Goal: Task Accomplishment & Management: Manage account settings

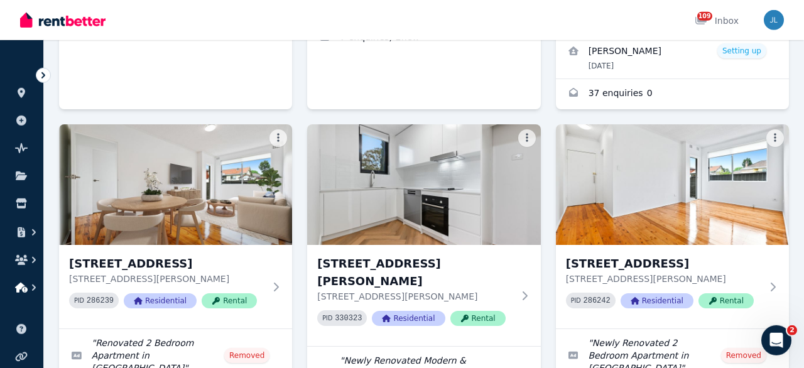
scroll to position [392, 0]
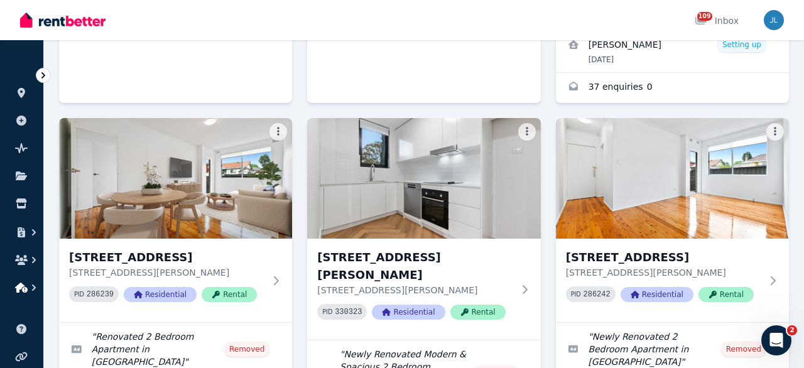
click at [26, 288] on icon "button" at bounding box center [21, 288] width 13 height 10
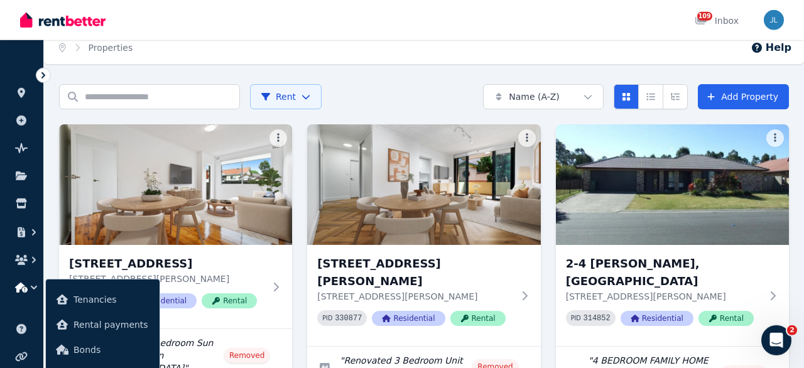
scroll to position [0, 0]
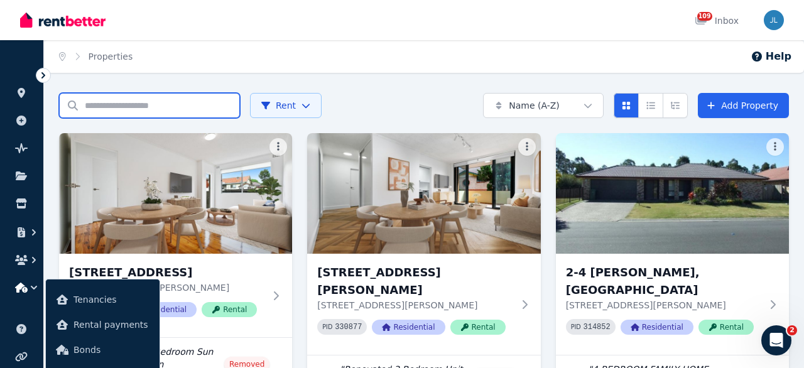
click at [110, 114] on input "Search properties" at bounding box center [149, 105] width 181 height 25
type input "**"
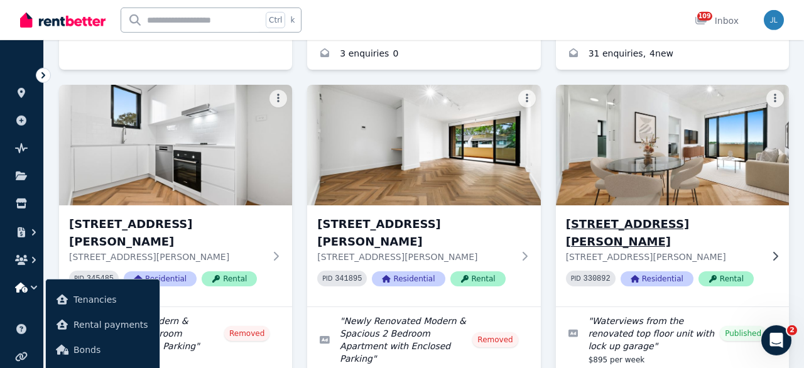
scroll to position [373, 0]
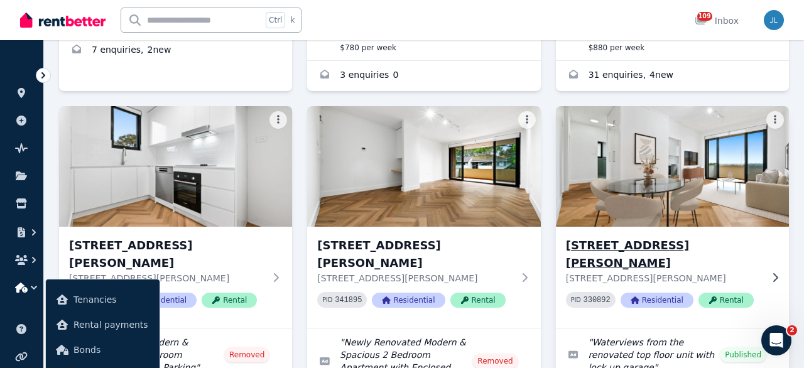
click at [634, 114] on img at bounding box center [672, 166] width 245 height 127
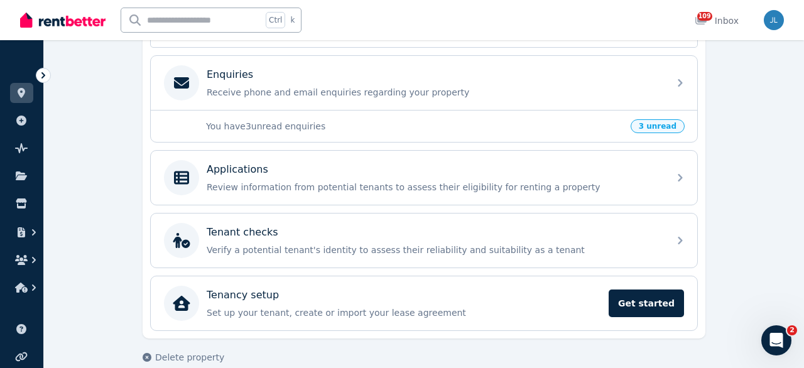
scroll to position [327, 0]
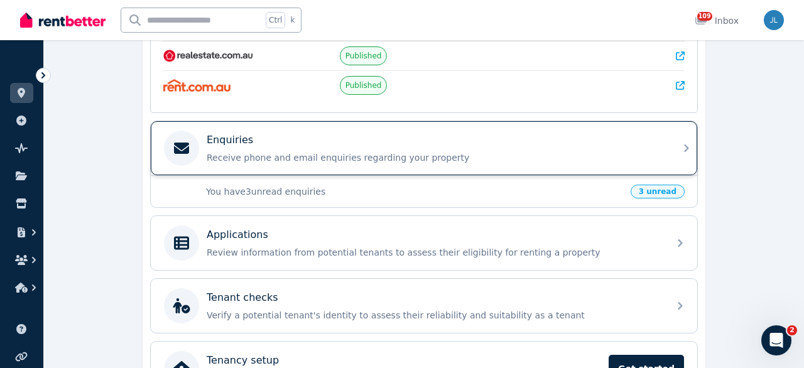
click at [437, 154] on p "Receive phone and email enquiries regarding your property" at bounding box center [434, 157] width 455 height 13
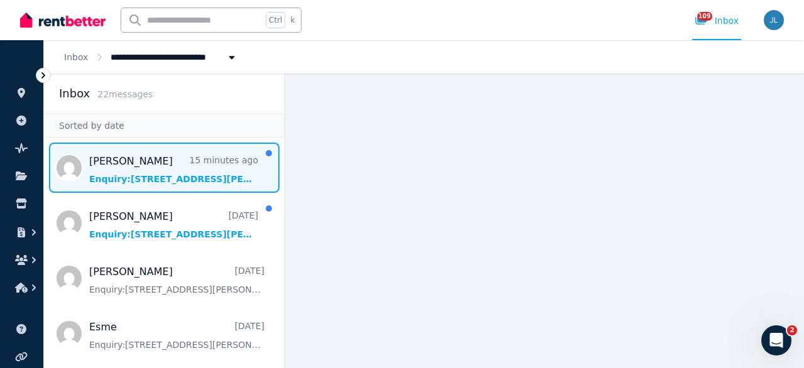
click at [173, 184] on span "Message list" at bounding box center [164, 168] width 241 height 50
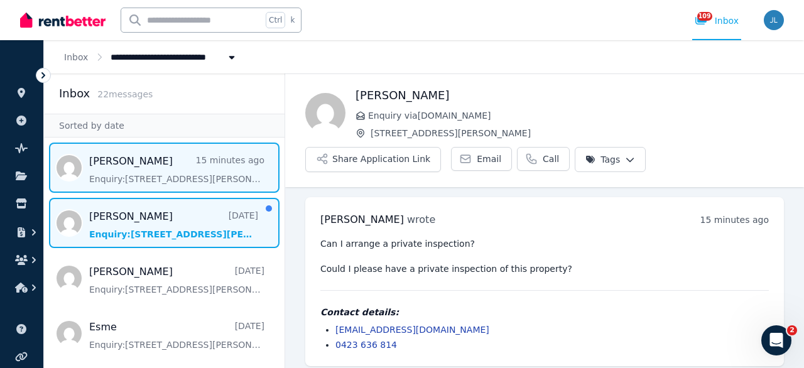
click at [139, 212] on span "Message list" at bounding box center [164, 223] width 241 height 50
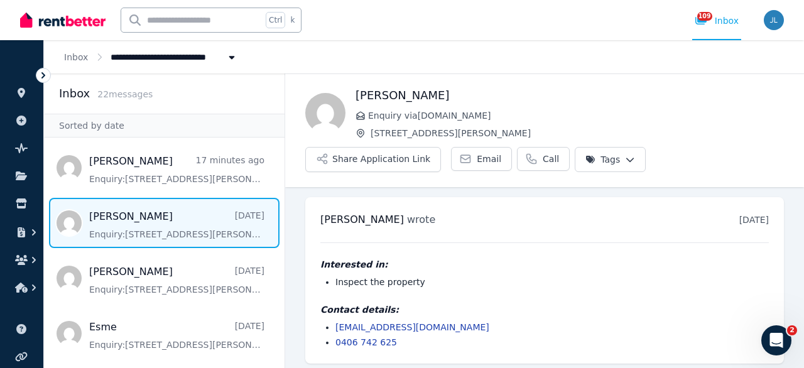
click at [226, 216] on span "Message list" at bounding box center [164, 223] width 241 height 50
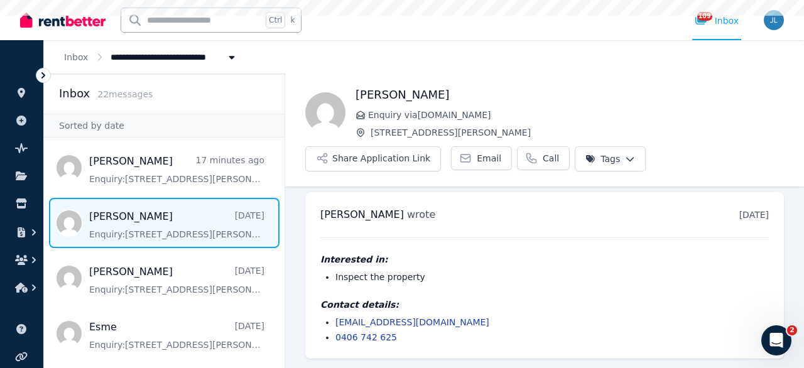
scroll to position [6, 0]
click at [293, 222] on ul "[PERSON_NAME] wrote [DATE] 2:47 pm [DATE][DATE] Interested in: Inspect the prop…" at bounding box center [544, 275] width 519 height 187
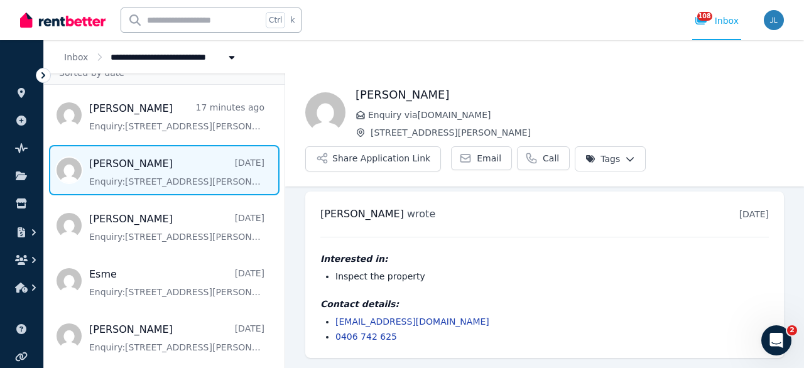
scroll to position [80, 0]
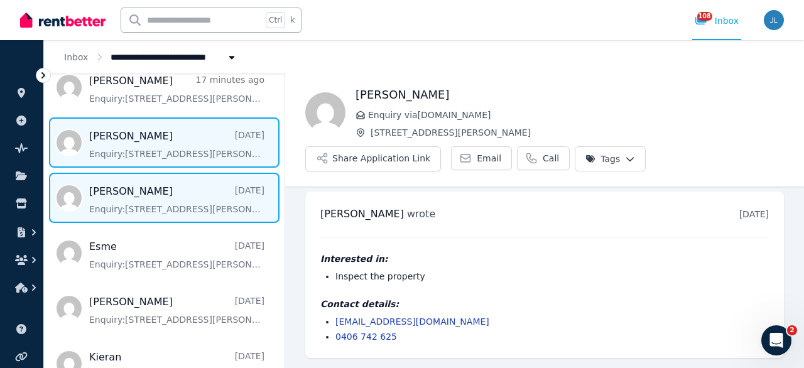
click at [161, 200] on span "Message list" at bounding box center [164, 198] width 241 height 50
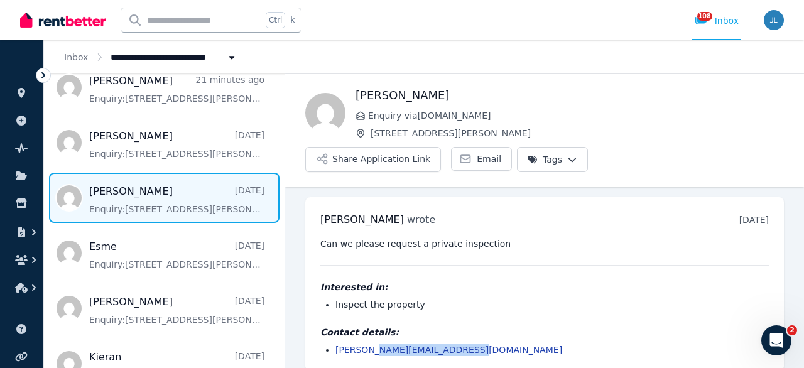
drag, startPoint x: 493, startPoint y: 319, endPoint x: 382, endPoint y: 327, distance: 111.6
click at [382, 327] on div "[PERSON_NAME] wrote [DATE] 12:31 pm [DATE][DATE] Can we please request a privat…" at bounding box center [544, 284] width 479 height 174
copy link "[DOMAIN_NAME]"
drag, startPoint x: 507, startPoint y: 326, endPoint x: 483, endPoint y: 319, distance: 24.7
click at [506, 325] on div "[PERSON_NAME] wrote [DATE] 12:31 pm [DATE][DATE] Can we please request a privat…" at bounding box center [544, 284] width 479 height 174
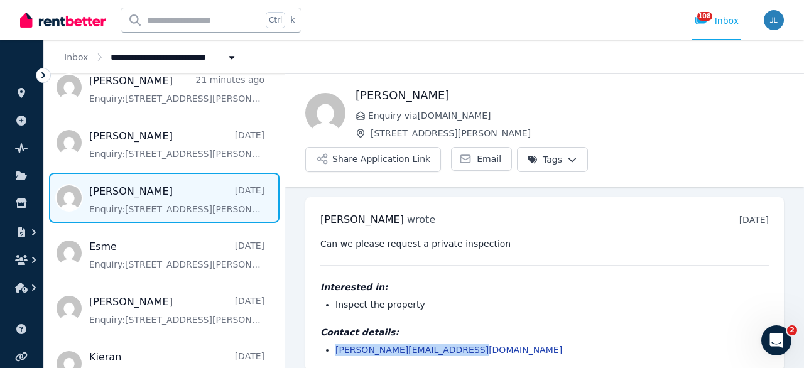
drag, startPoint x: 476, startPoint y: 317, endPoint x: 332, endPoint y: 323, distance: 144.0
click at [336, 344] on li "[PERSON_NAME][EMAIL_ADDRESS][DOMAIN_NAME]" at bounding box center [553, 350] width 434 height 13
copy link "[PERSON_NAME][EMAIL_ADDRESS][DOMAIN_NAME]"
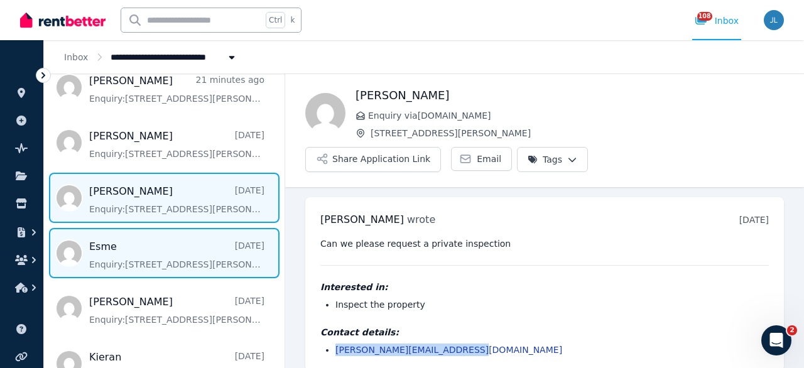
click at [212, 246] on span "Message list" at bounding box center [164, 253] width 241 height 50
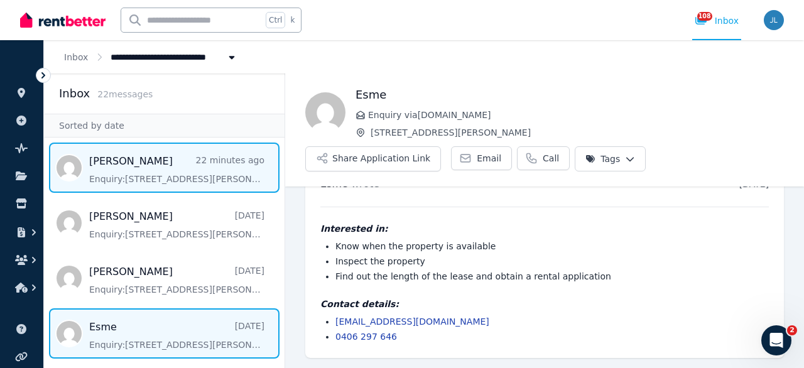
click at [172, 171] on span "Message list" at bounding box center [164, 168] width 241 height 50
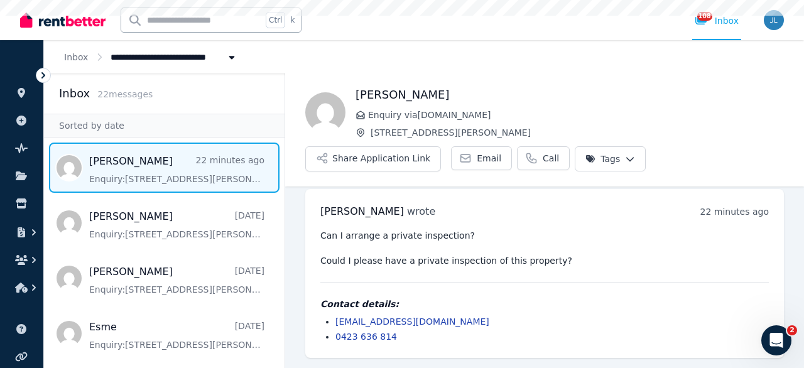
scroll to position [8, 0]
click at [27, 286] on icon "button" at bounding box center [21, 288] width 13 height 10
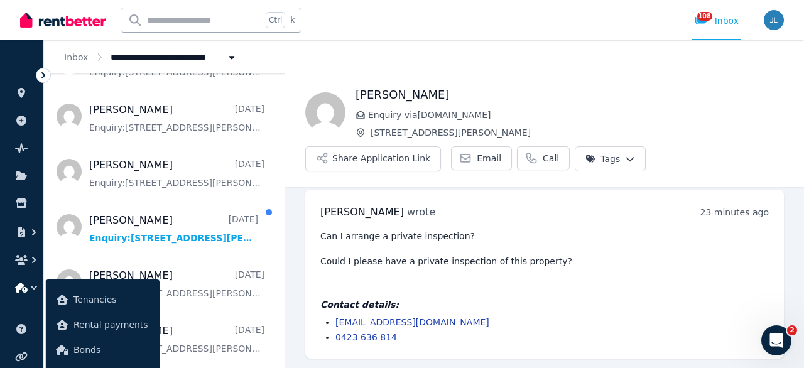
scroll to position [427, 0]
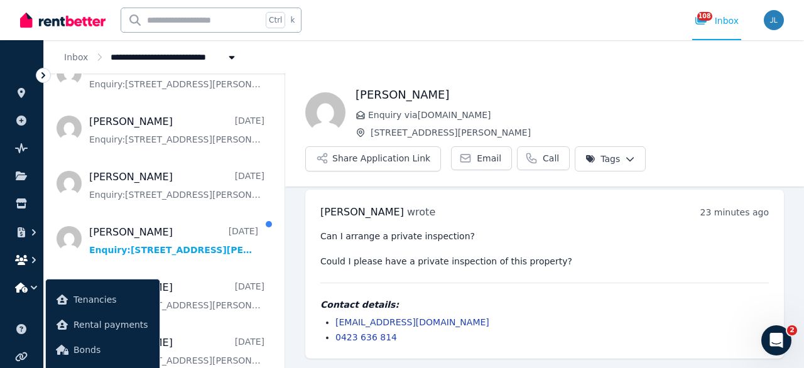
click at [23, 262] on icon "button" at bounding box center [21, 260] width 13 height 10
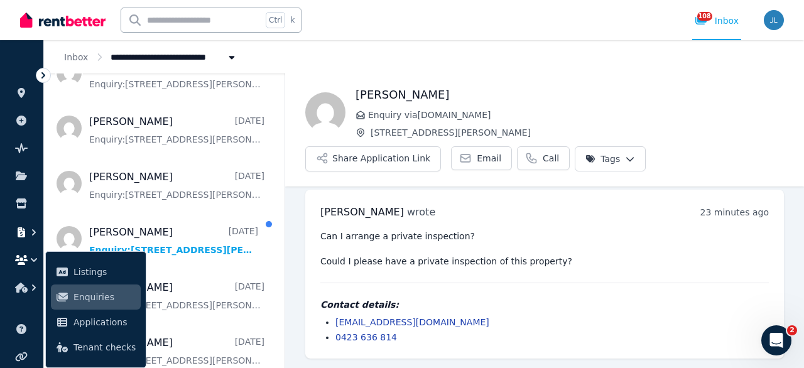
click at [25, 234] on icon "button" at bounding box center [22, 232] width 8 height 10
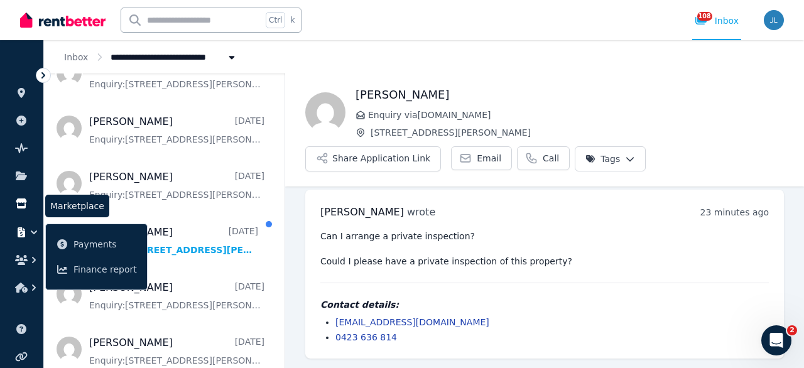
click at [25, 202] on icon at bounding box center [21, 204] width 11 height 10
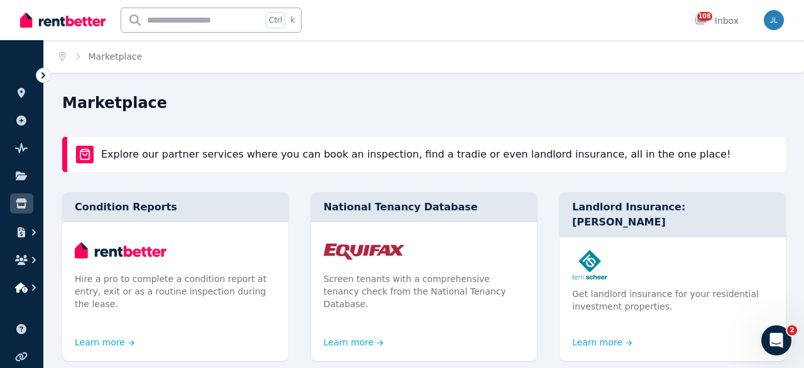
click at [35, 285] on icon "button" at bounding box center [34, 288] width 13 height 13
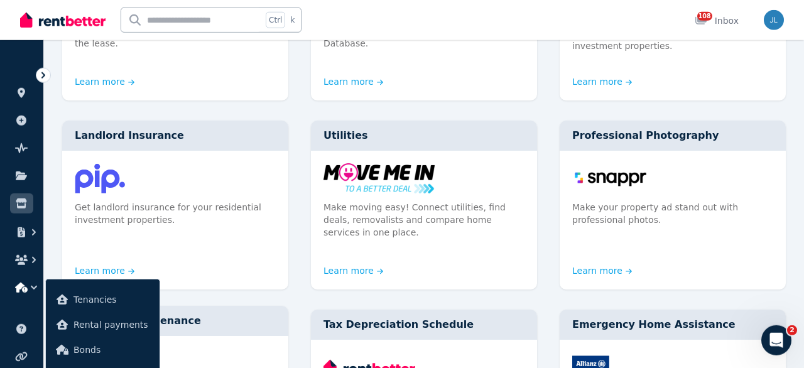
scroll to position [261, 0]
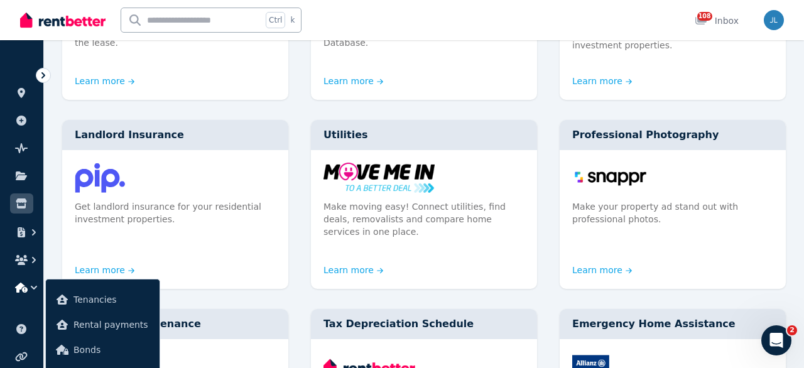
click at [21, 293] on button "button" at bounding box center [21, 288] width 23 height 23
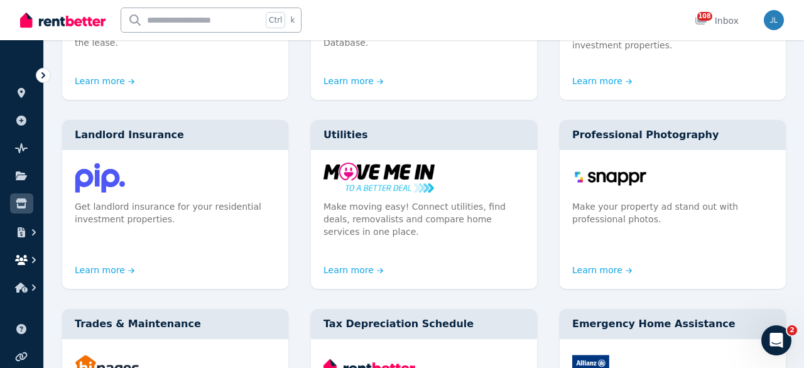
click at [23, 255] on button "button" at bounding box center [21, 260] width 23 height 23
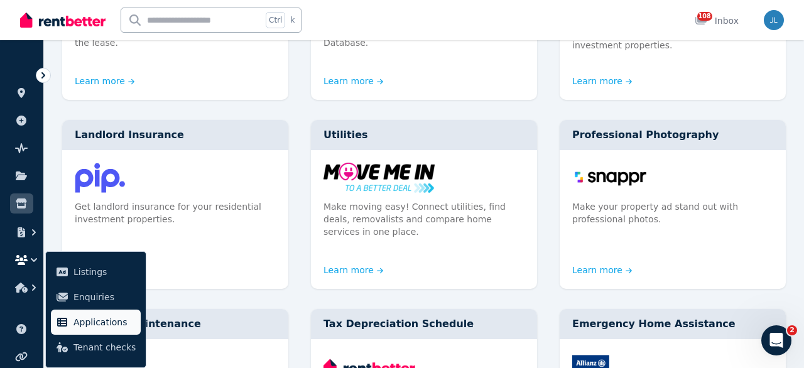
click at [82, 321] on span "Applications" at bounding box center [105, 322] width 62 height 15
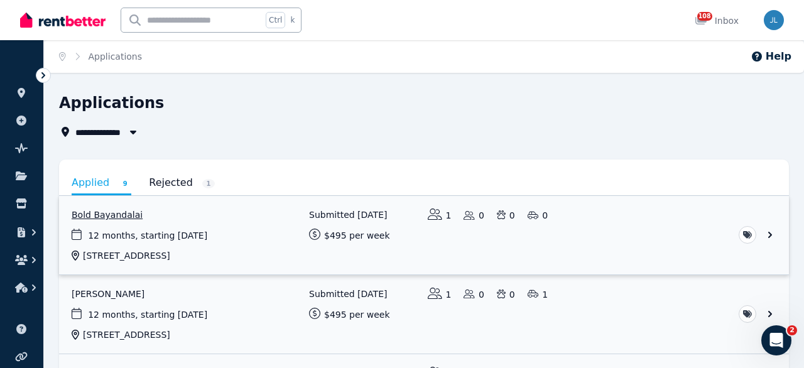
click at [119, 212] on link "View application: Bold Bayandalai" at bounding box center [424, 235] width 730 height 79
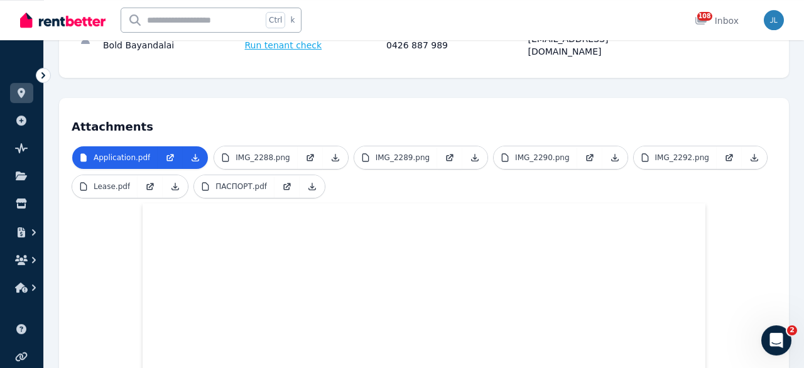
scroll to position [167, 0]
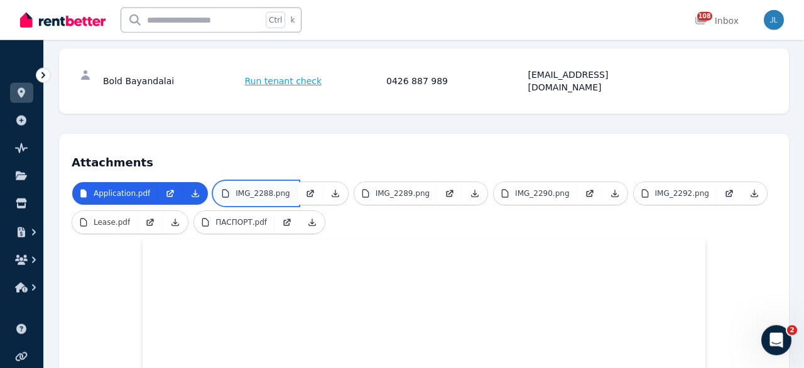
click at [260, 189] on p "IMG_2288.png" at bounding box center [263, 194] width 54 height 10
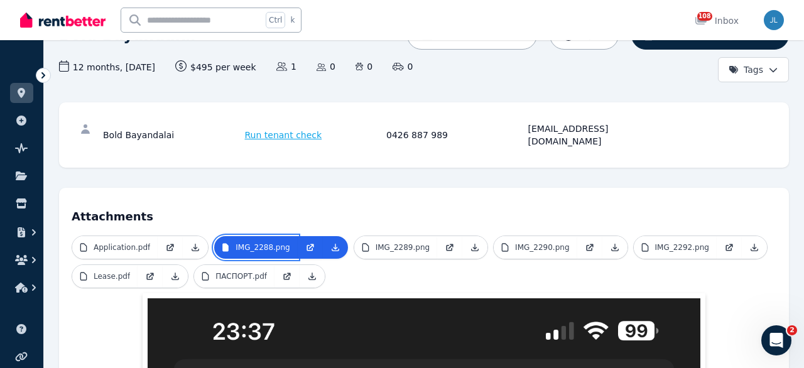
scroll to position [112, 0]
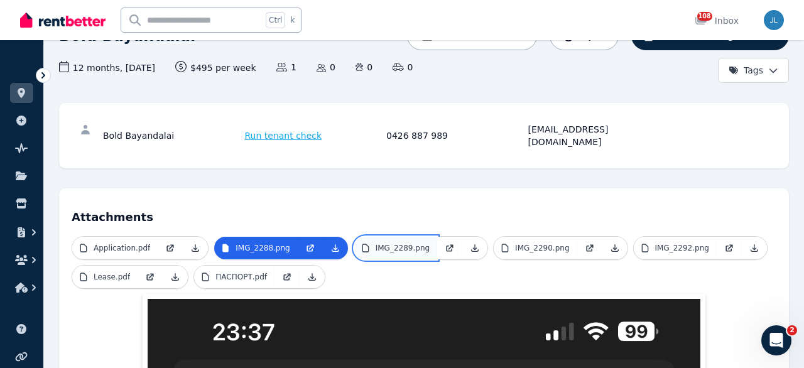
click at [407, 243] on p "IMG_2289.png" at bounding box center [403, 248] width 54 height 10
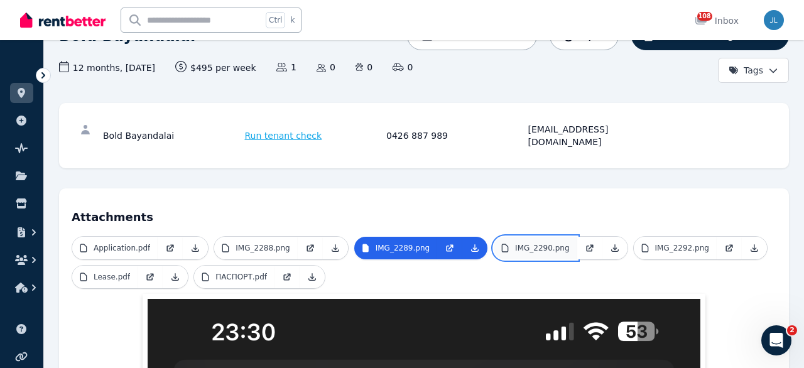
click at [530, 243] on p "IMG_2290.png" at bounding box center [542, 248] width 54 height 10
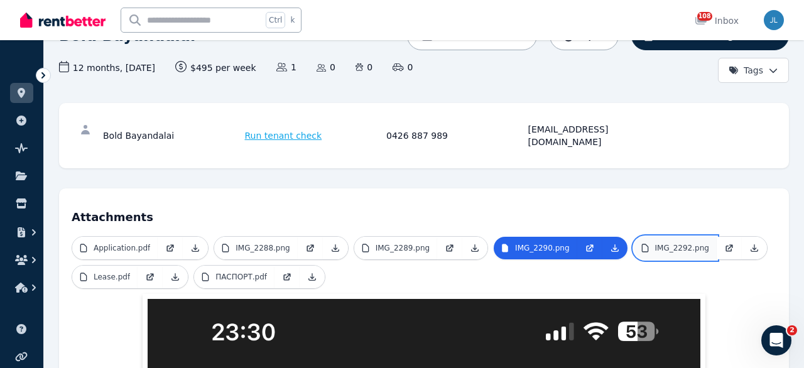
click at [648, 241] on link "IMG_2292.png" at bounding box center [675, 248] width 83 height 23
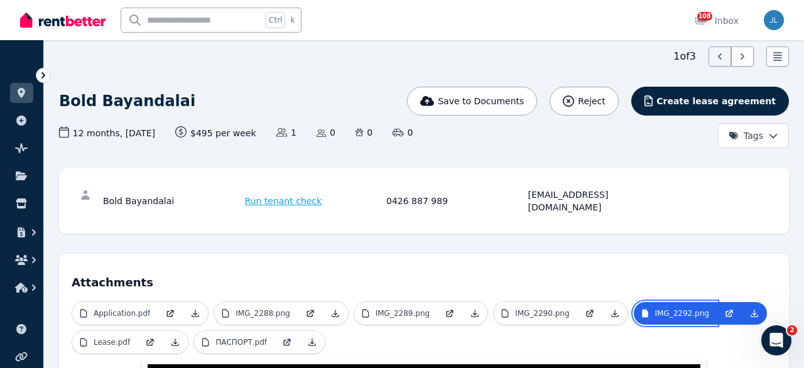
scroll to position [177, 0]
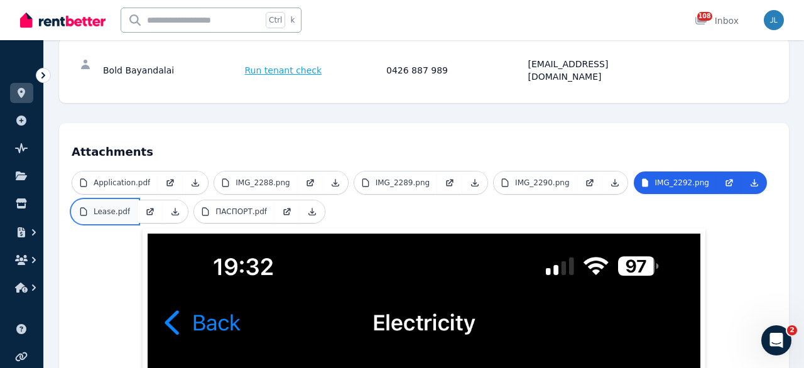
click at [111, 207] on p "Lease.pdf" at bounding box center [112, 212] width 36 height 10
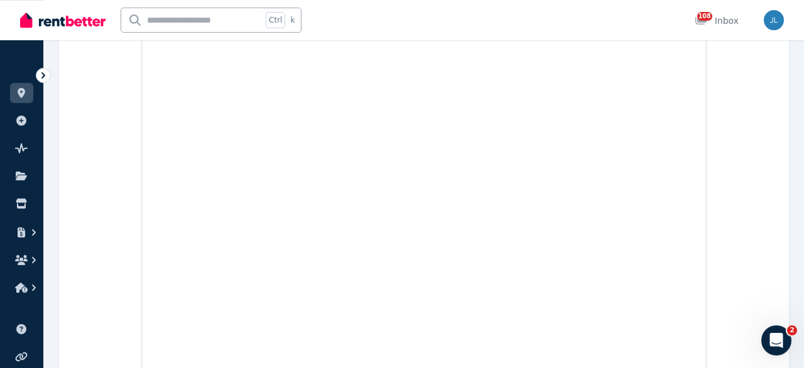
scroll to position [179, 0]
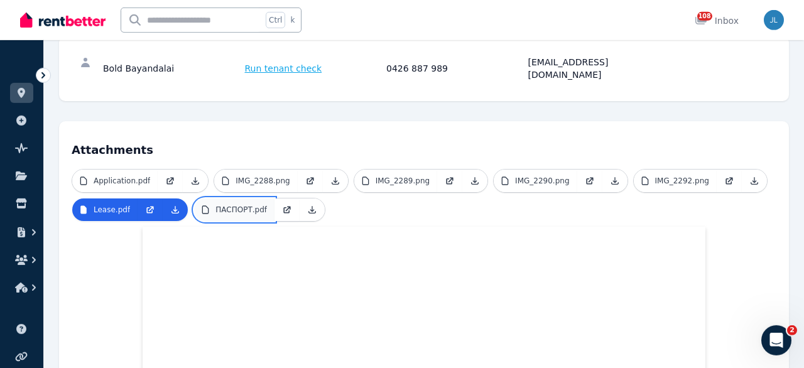
click at [244, 205] on p "ПАСПОРТ.pdf" at bounding box center [242, 210] width 52 height 10
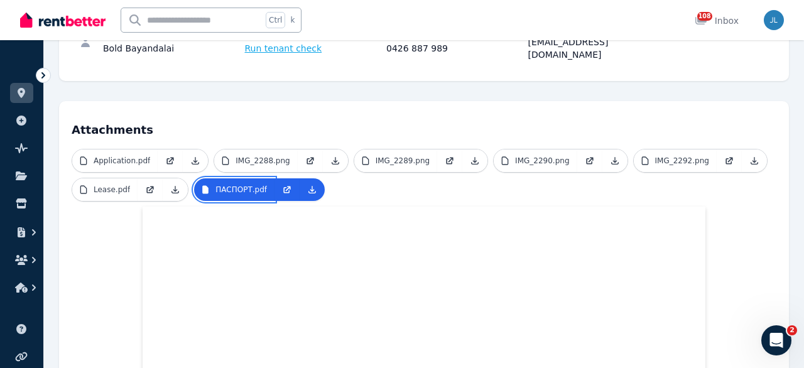
scroll to position [68, 0]
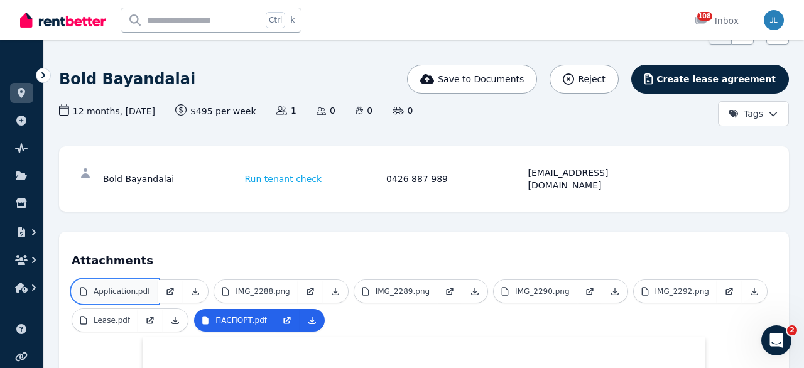
click at [102, 287] on p "Application.pdf" at bounding box center [122, 292] width 57 height 10
